Goal: Information Seeking & Learning: Learn about a topic

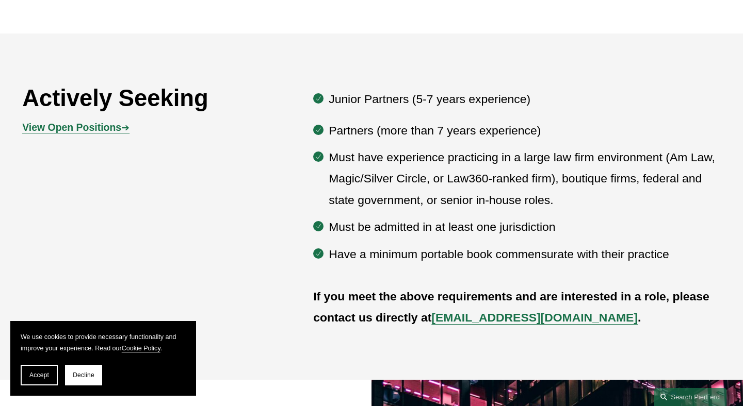
scroll to position [531, 0]
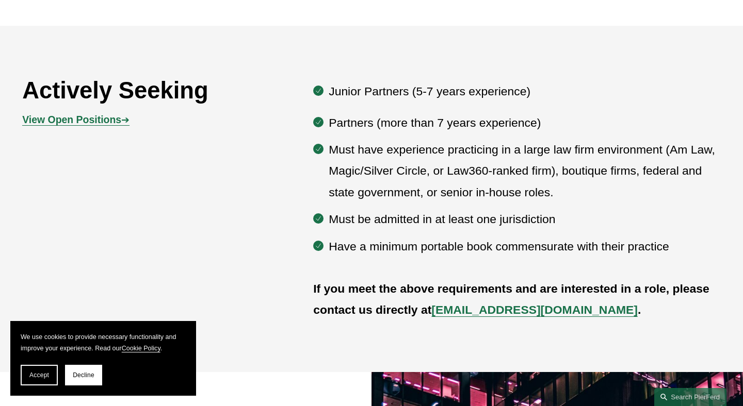
click at [117, 124] on strong "View Open Positions" at bounding box center [71, 119] width 99 height 11
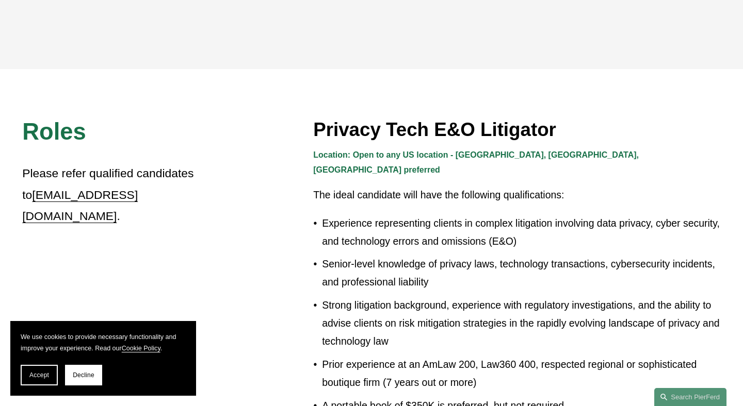
scroll to position [219, 0]
click at [418, 157] on strong "Location: Open to any US location - CA, IL, TX preferred" at bounding box center [476, 163] width 327 height 24
click at [328, 128] on h3 "Privacy Tech E&O Litigator" at bounding box center [516, 130] width 407 height 23
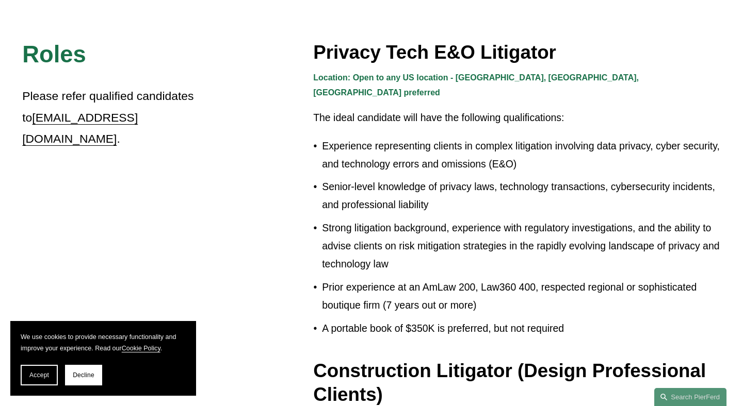
scroll to position [298, 0]
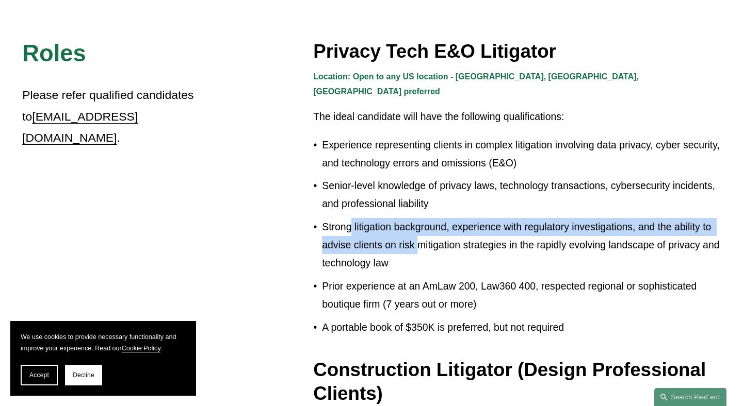
drag, startPoint x: 349, startPoint y: 204, endPoint x: 421, endPoint y: 226, distance: 75.2
click at [421, 226] on p "Strong litigation background, experience with regulatory investigations, and th…" at bounding box center [521, 245] width 399 height 54
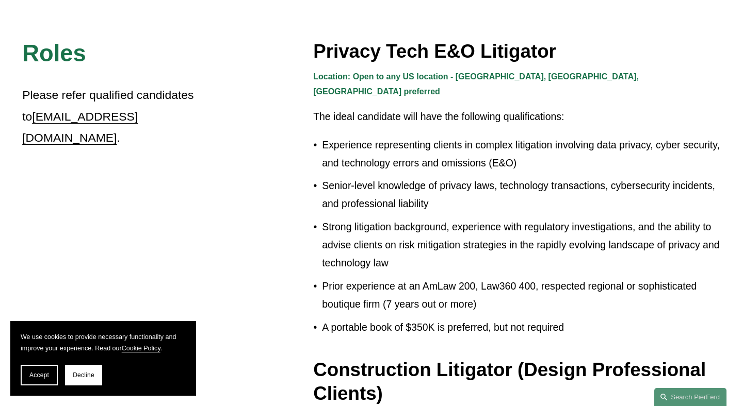
click at [444, 246] on p "Strong litigation background, experience with regulatory investigations, and th…" at bounding box center [521, 245] width 399 height 54
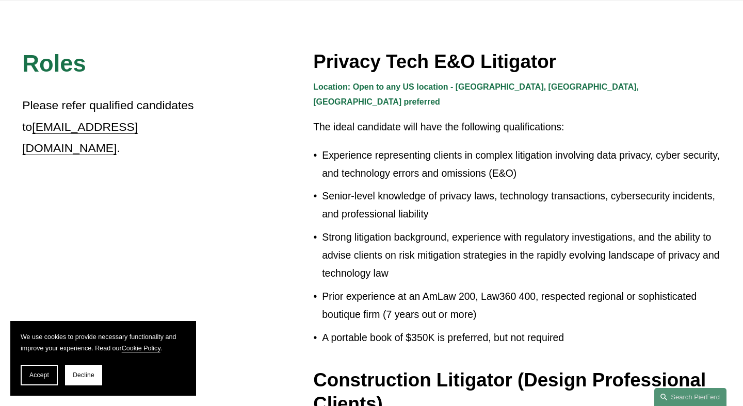
scroll to position [286, 0]
